Goal: Information Seeking & Learning: Learn about a topic

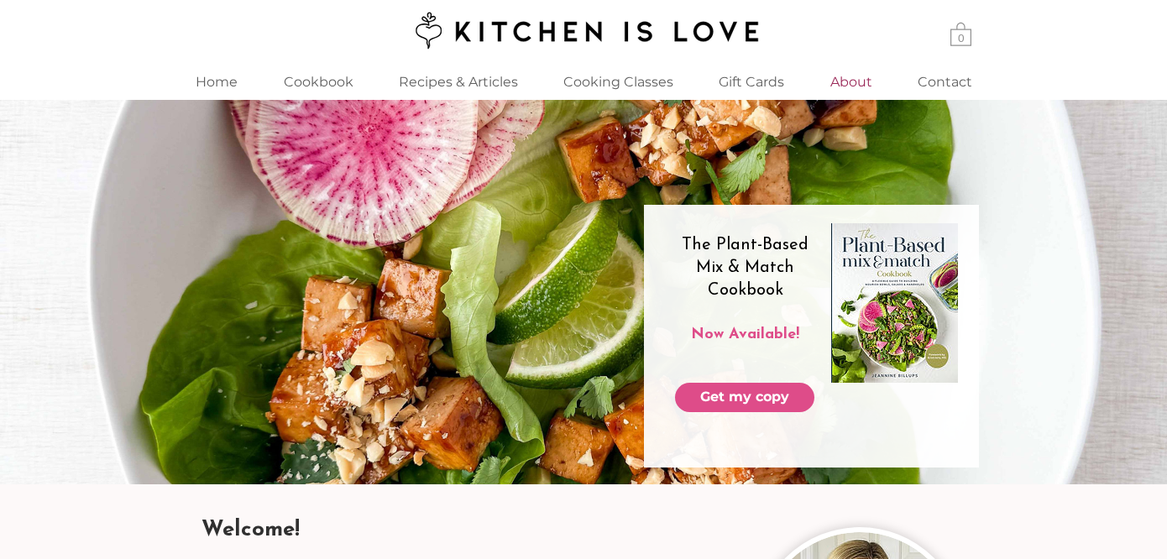
click at [832, 86] on p "About" at bounding box center [851, 82] width 59 height 36
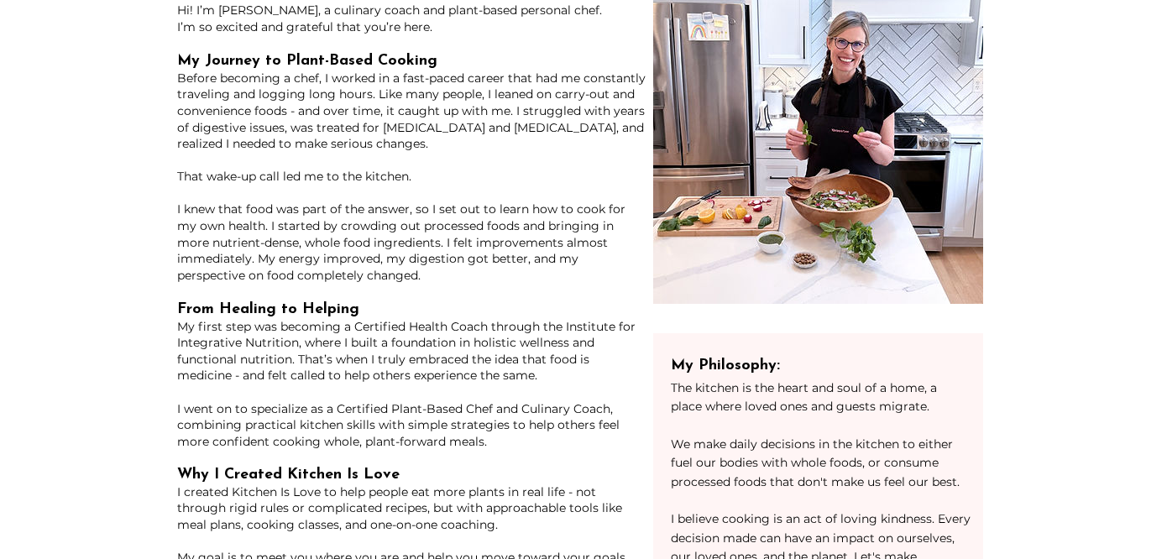
scroll to position [56, 0]
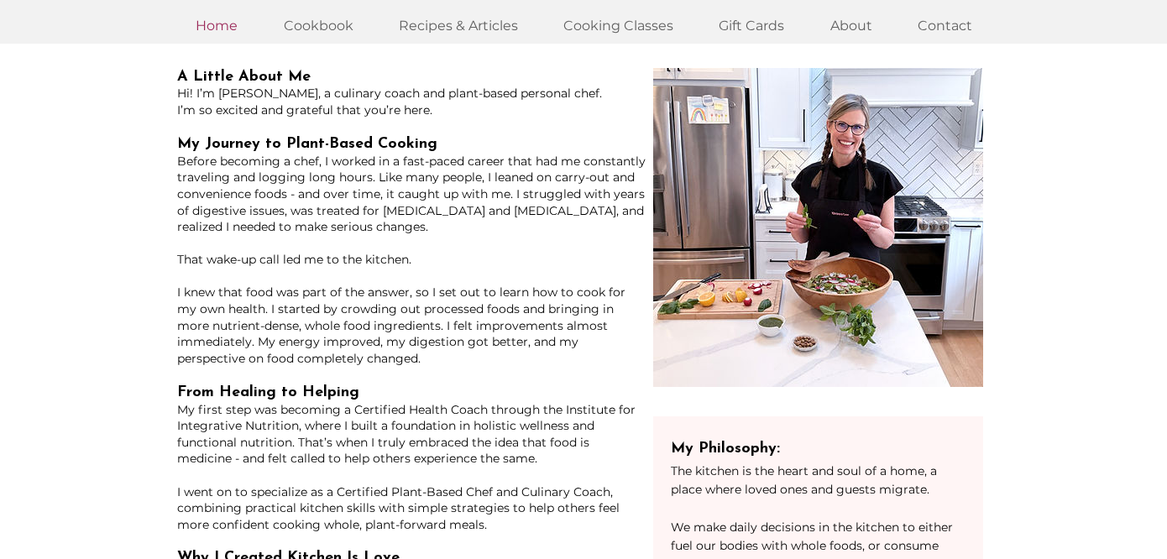
click at [221, 20] on p "Home" at bounding box center [216, 26] width 59 height 36
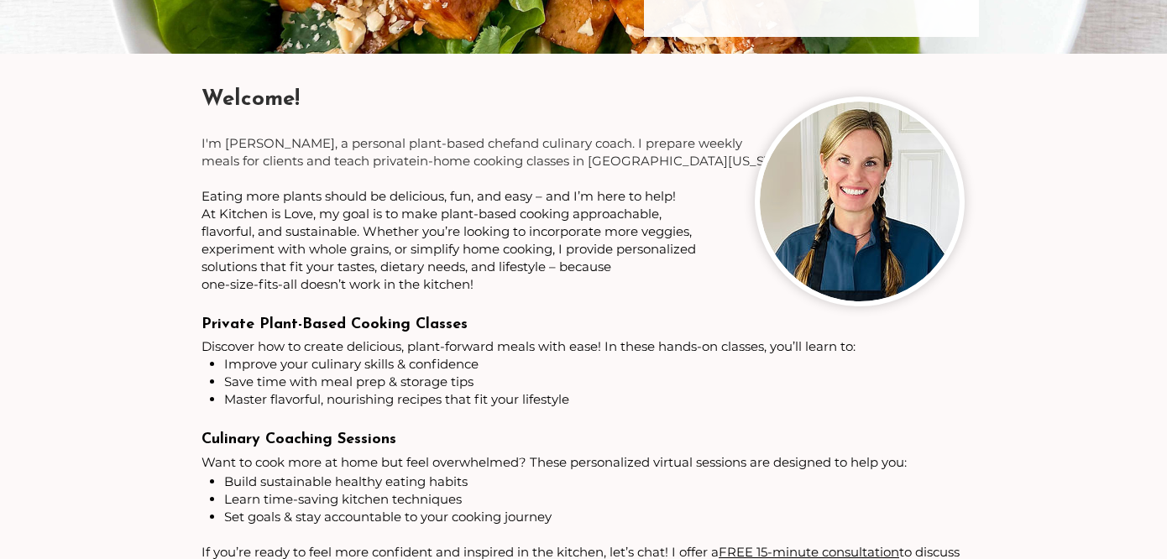
scroll to position [210, 0]
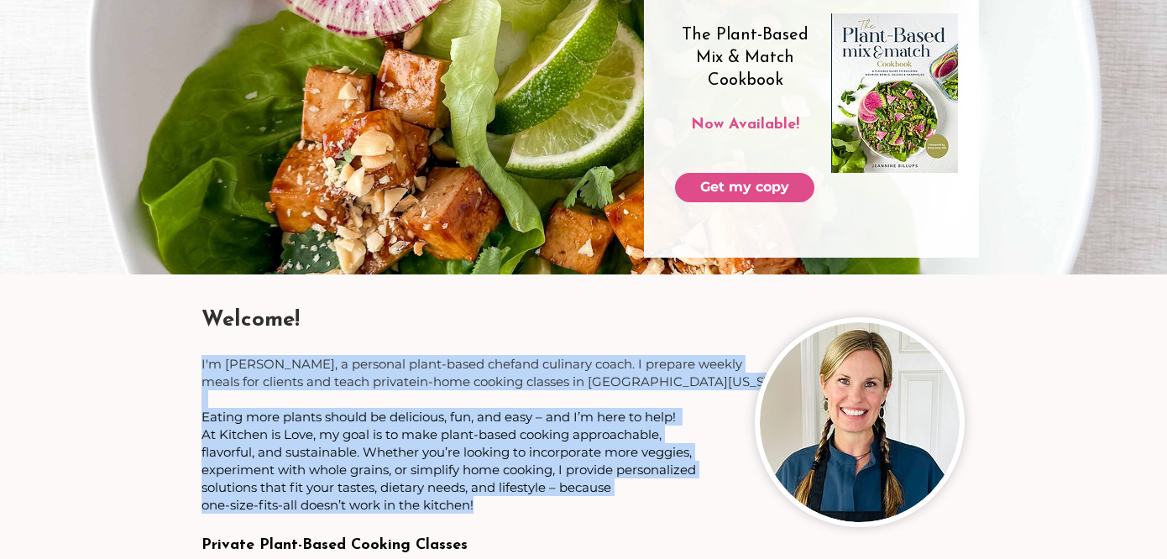
drag, startPoint x: 490, startPoint y: 510, endPoint x: 201, endPoint y: 371, distance: 320.7
copy div "I'm [PERSON_NAME], a personal plant-based chef and culinary coach. I prepare we…"
